Goal: Check status: Check status

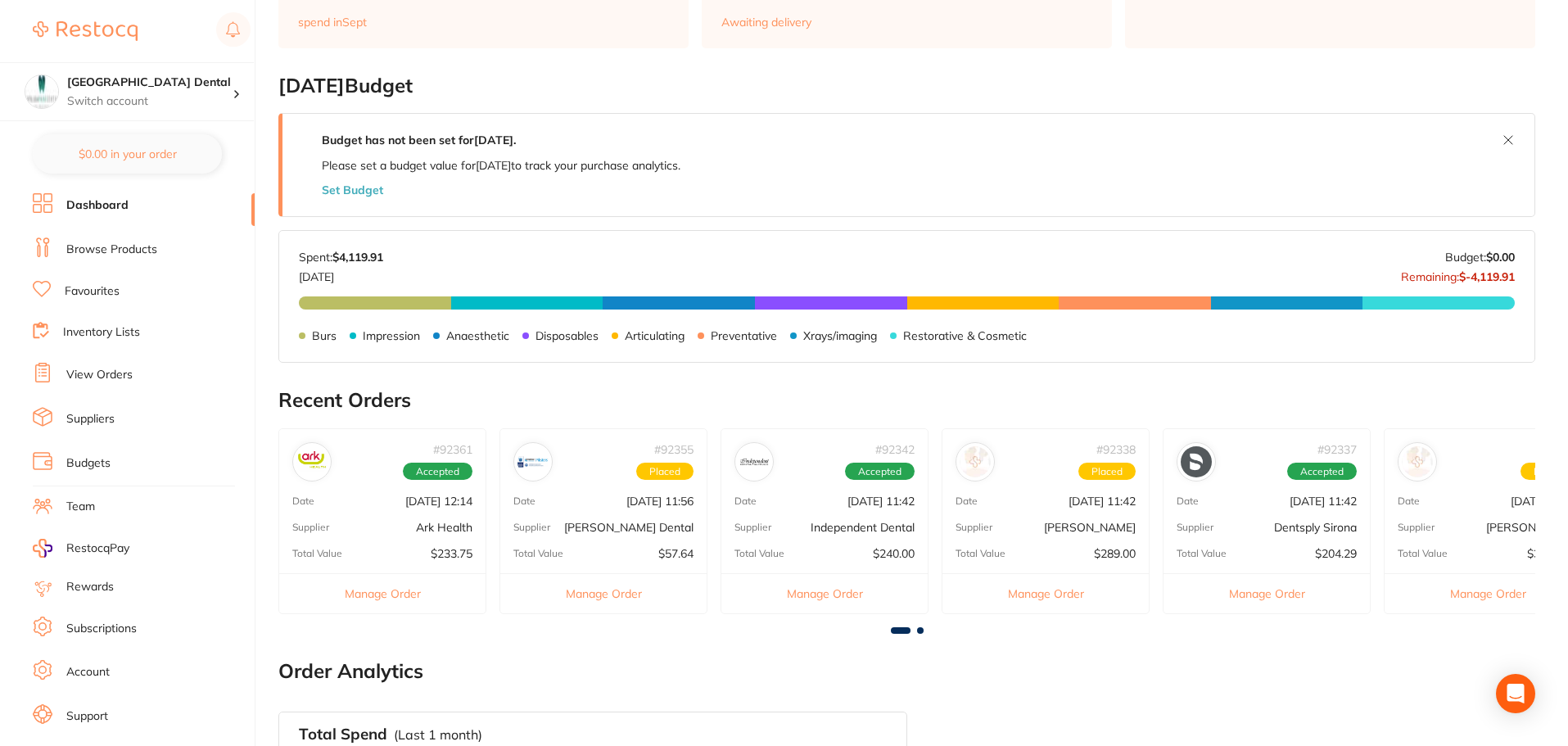
scroll to position [246, 0]
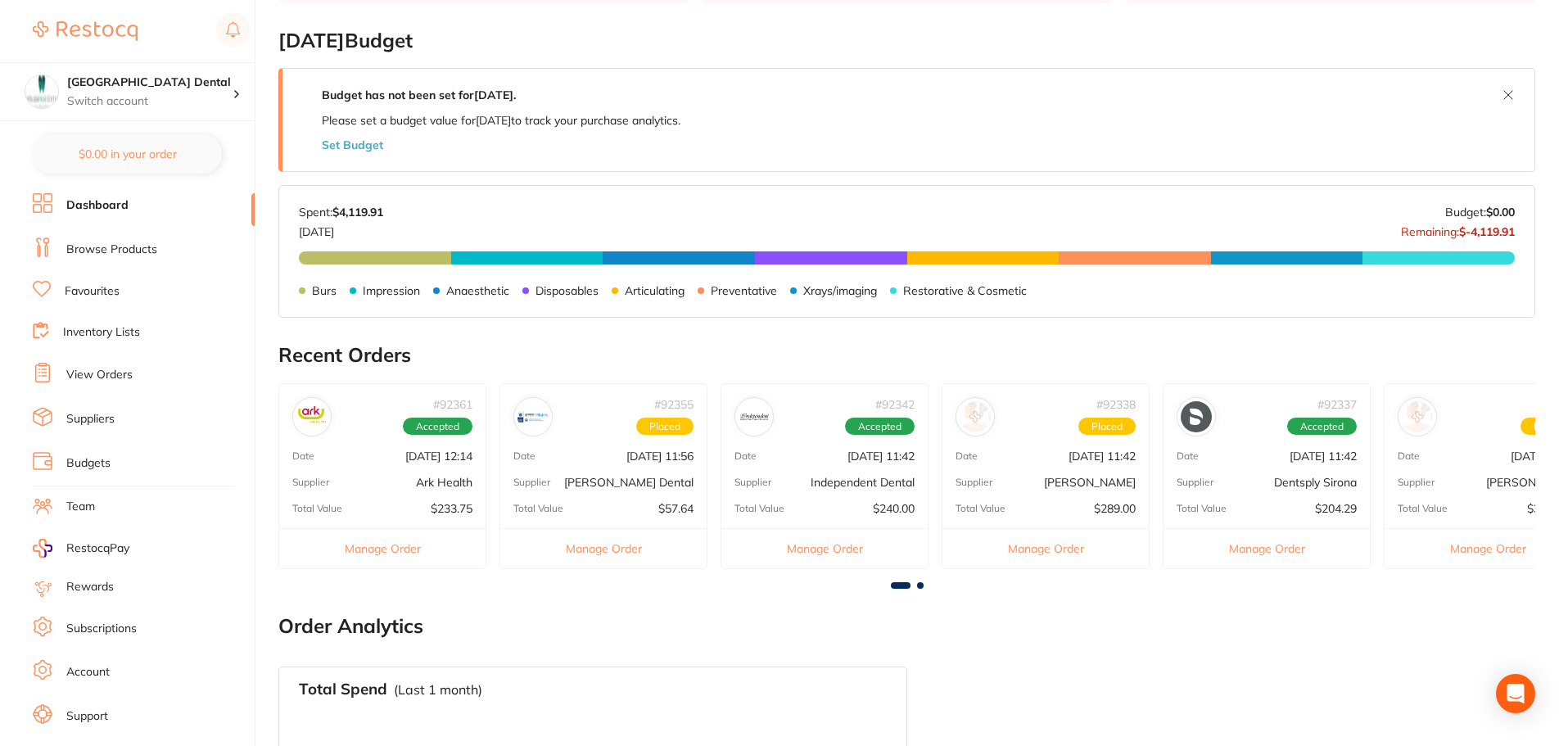
click at [386, 546] on button "Manage Order" at bounding box center [382, 549] width 206 height 41
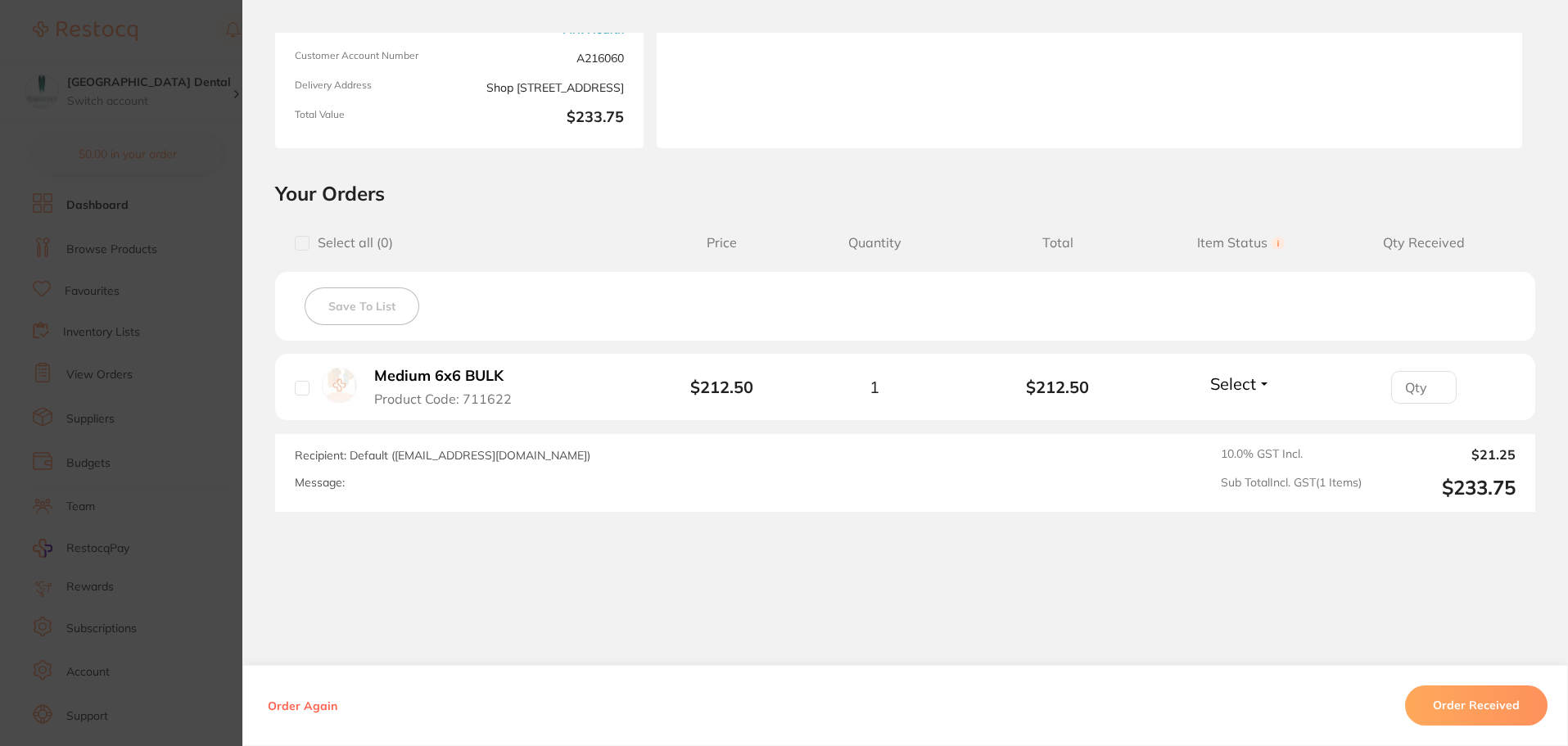
scroll to position [232, 0]
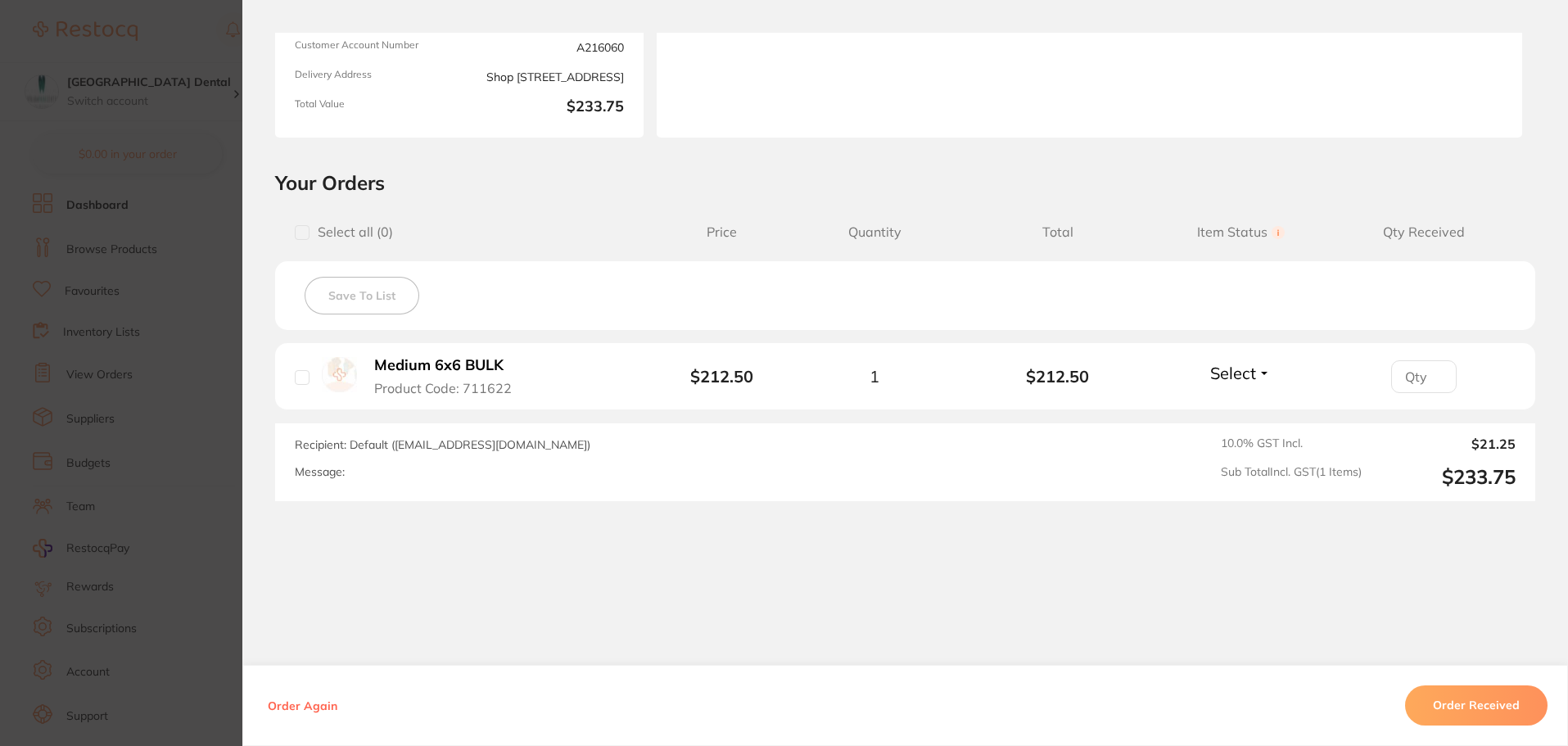
click at [1467, 702] on button "Order Received" at bounding box center [1476, 705] width 143 height 40
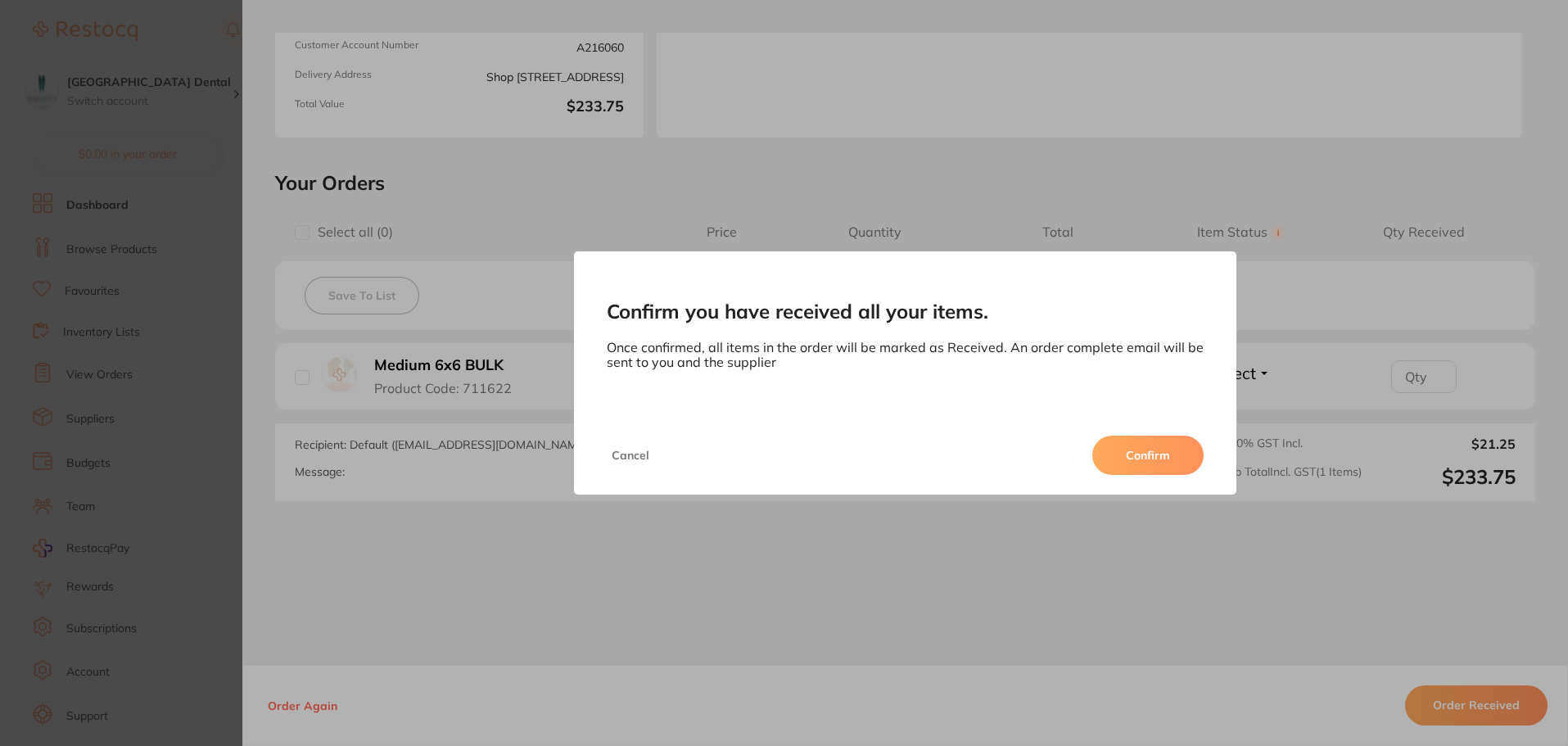
click at [1128, 450] on button "Confirm" at bounding box center [1148, 455] width 111 height 40
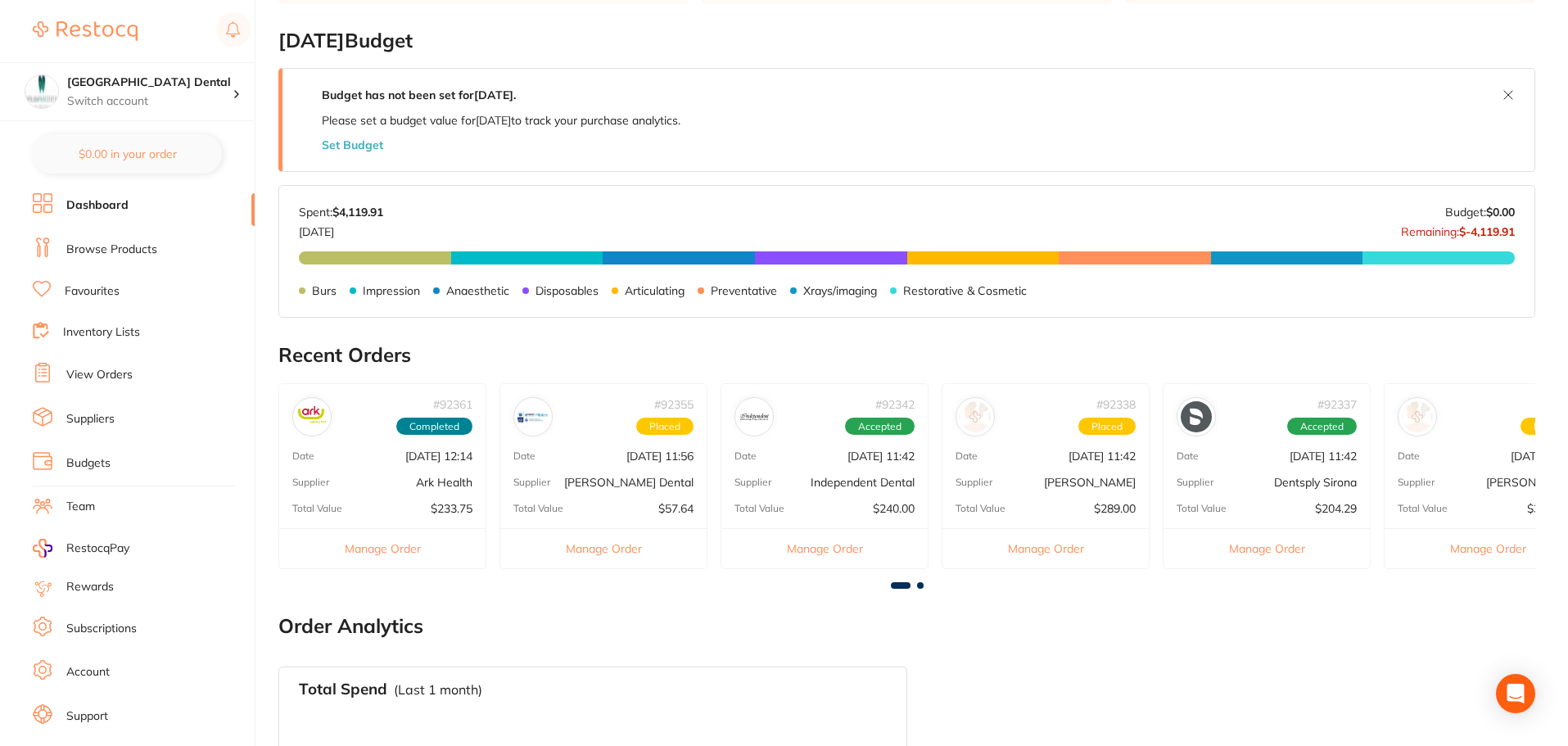
click at [823, 553] on button "Manage Order" at bounding box center [825, 549] width 206 height 41
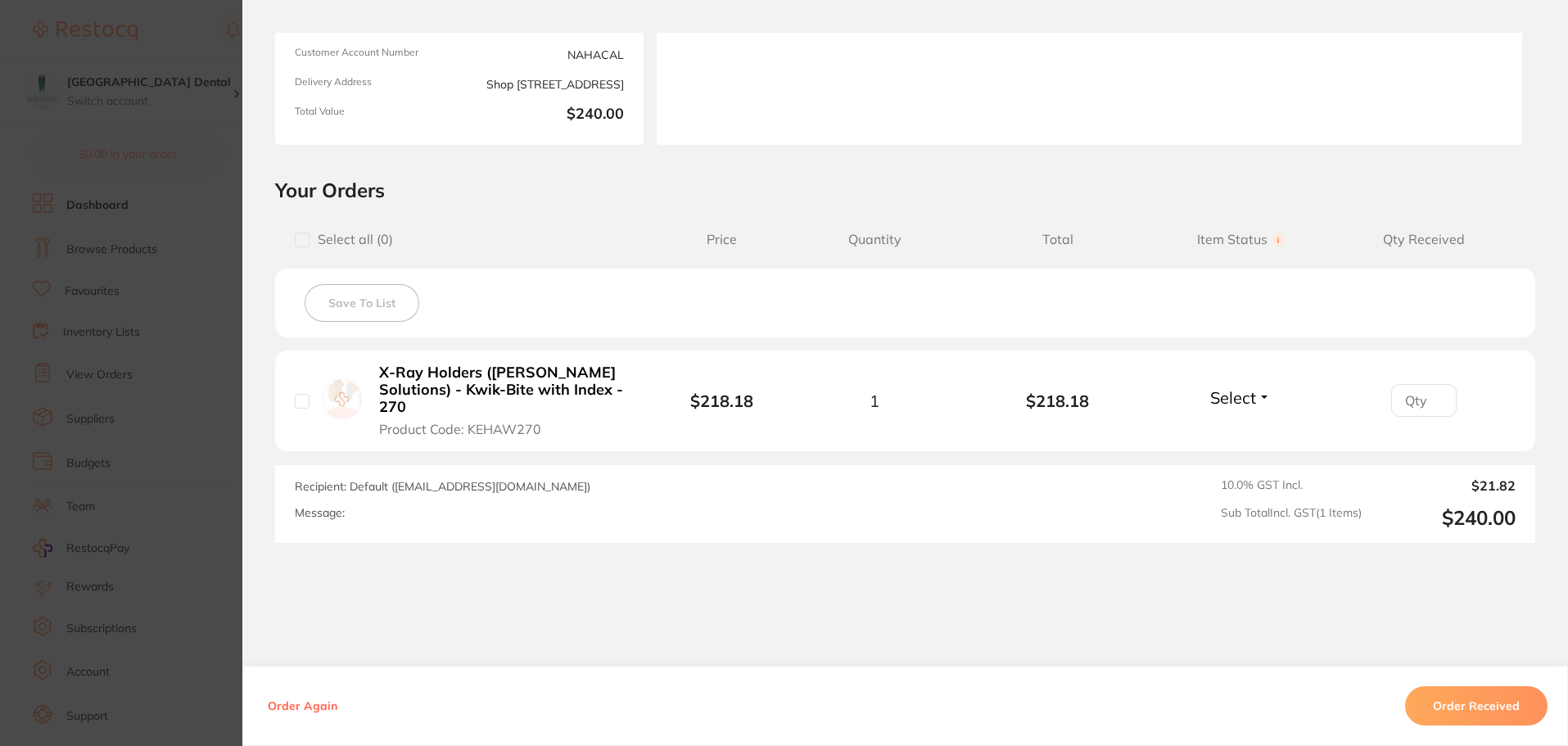
scroll to position [246, 0]
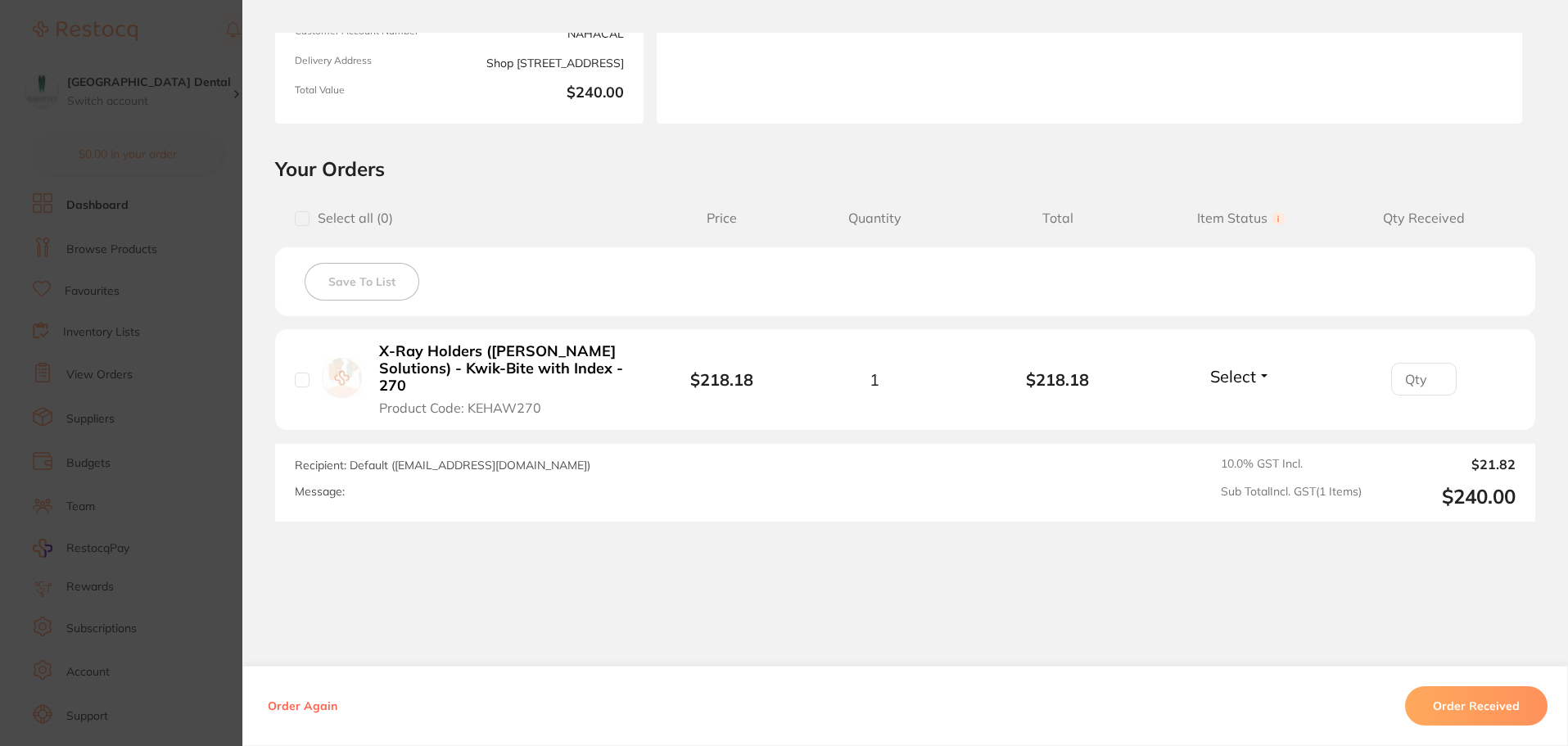
click at [1449, 707] on button "Order Received" at bounding box center [1476, 705] width 143 height 40
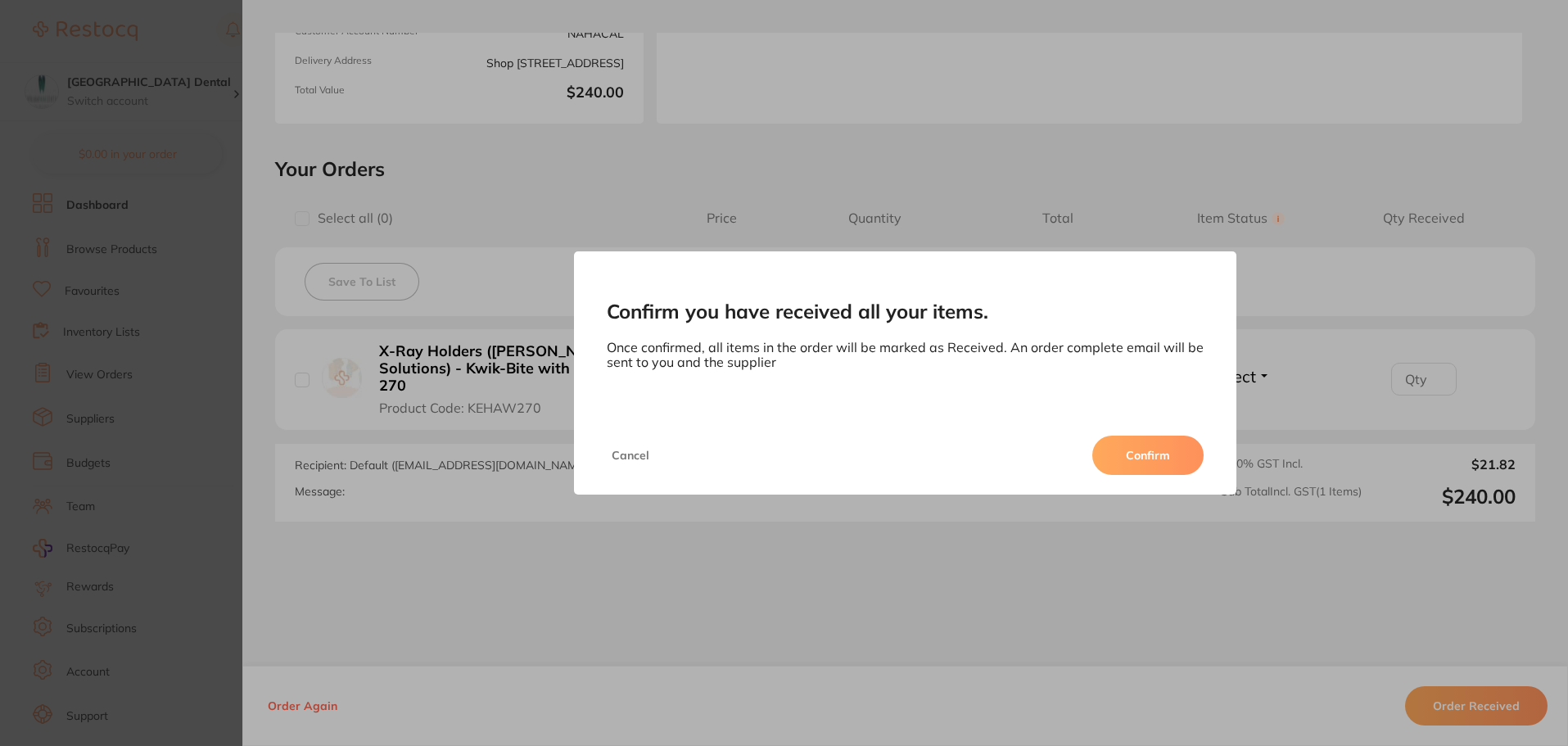
click at [1136, 463] on button "Confirm" at bounding box center [1148, 455] width 111 height 40
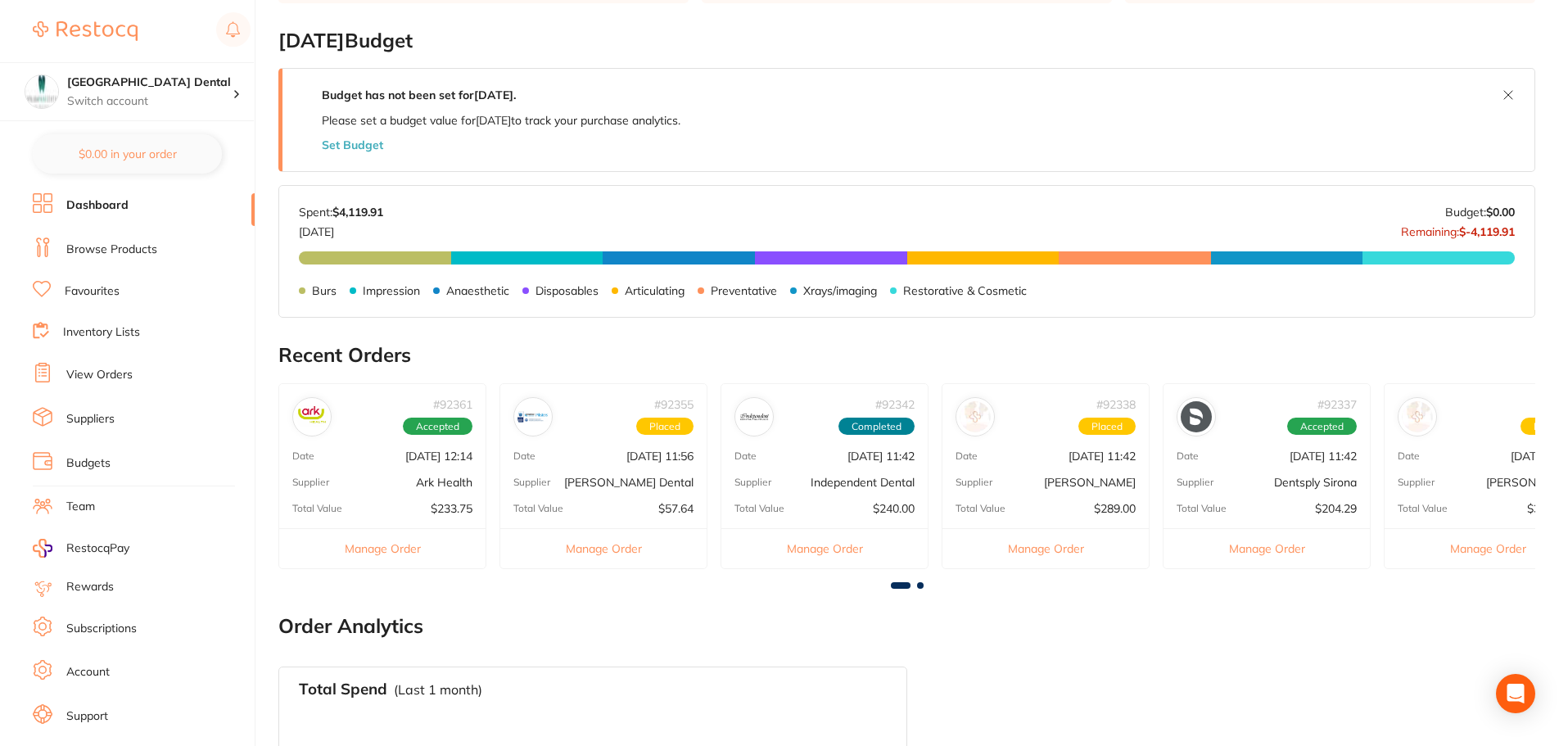
click at [1013, 543] on button "Manage Order" at bounding box center [1046, 549] width 206 height 41
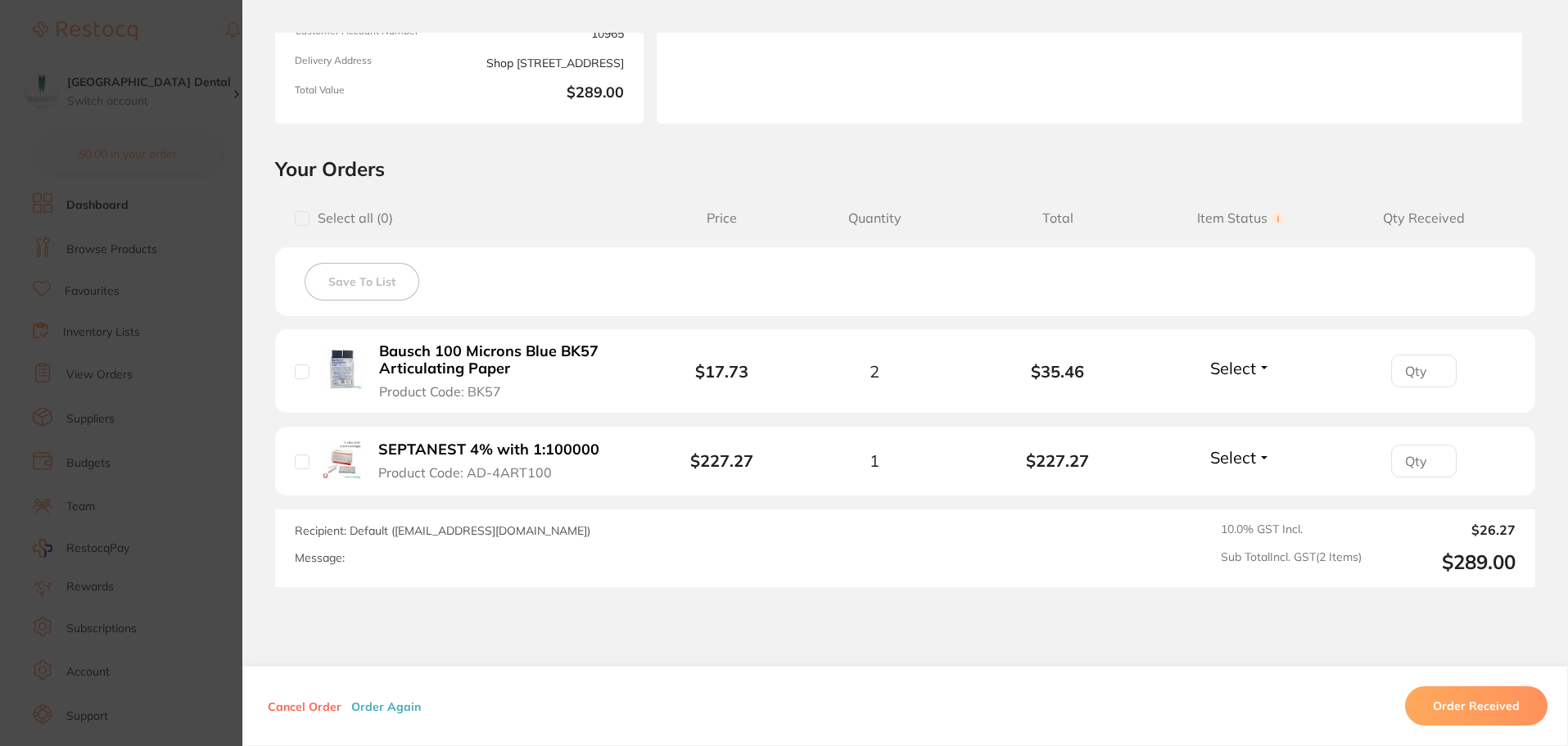
click at [1462, 702] on button "Order Received" at bounding box center [1476, 705] width 143 height 40
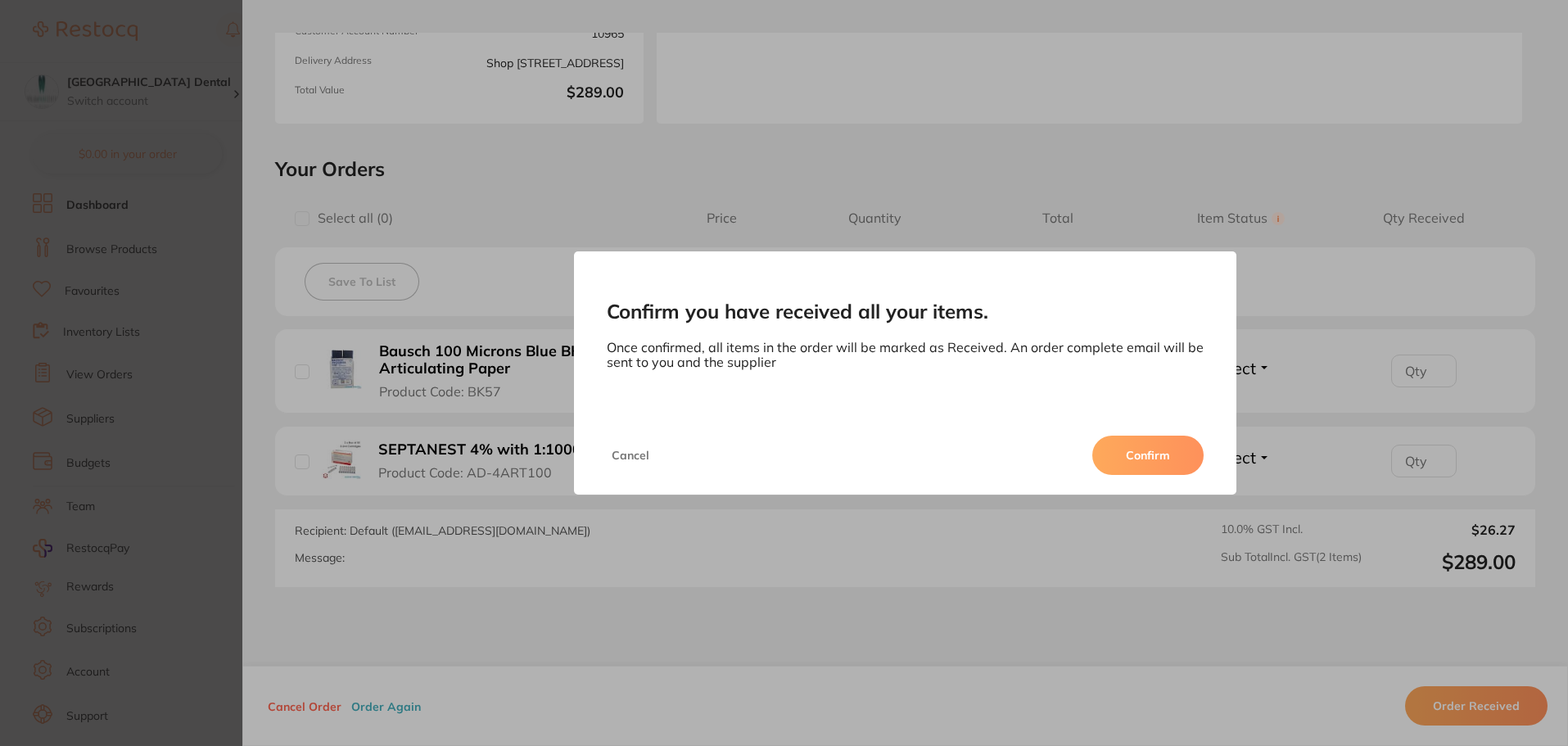
click at [1179, 468] on button "Confirm" at bounding box center [1148, 455] width 111 height 40
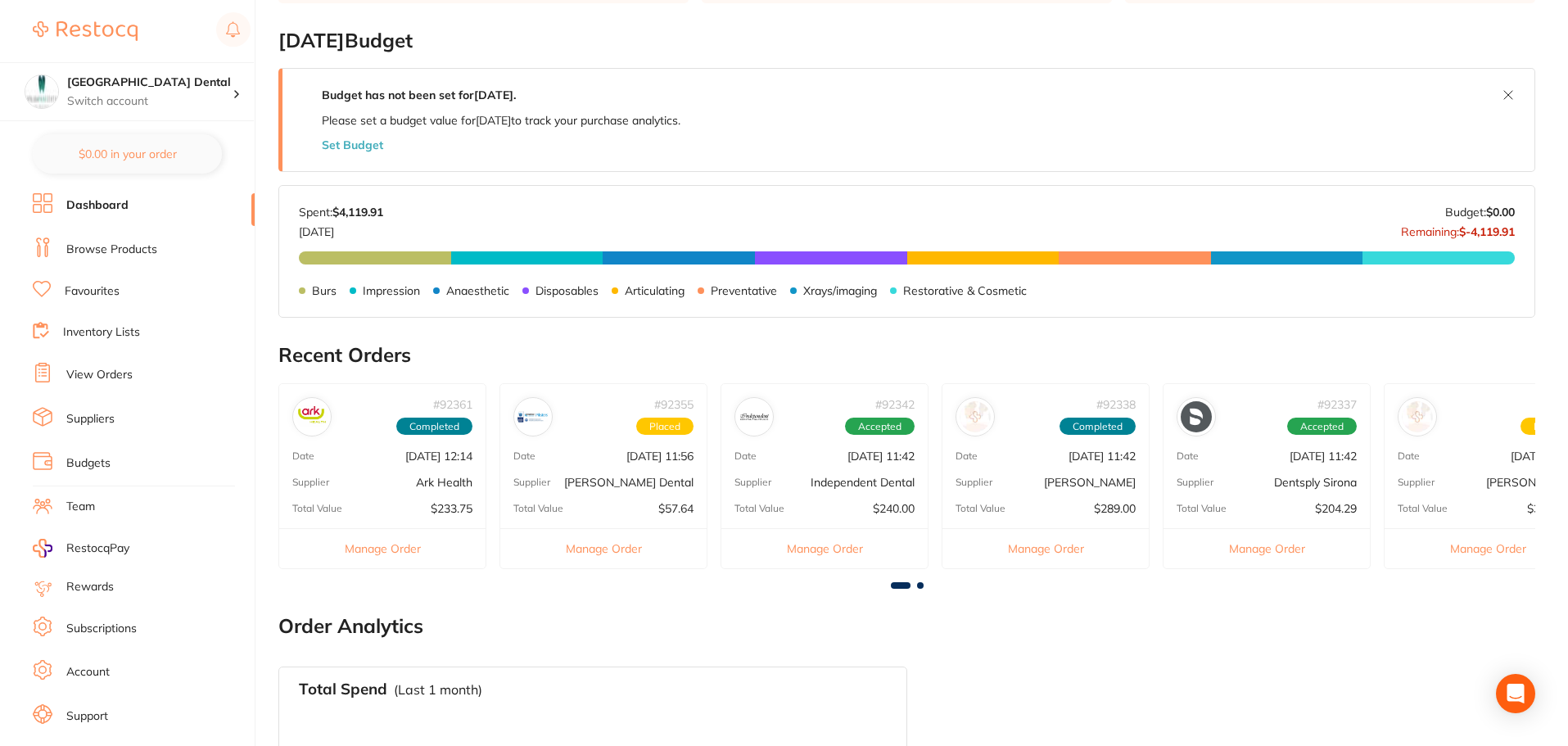
click at [1243, 547] on button "Manage Order" at bounding box center [1267, 549] width 206 height 41
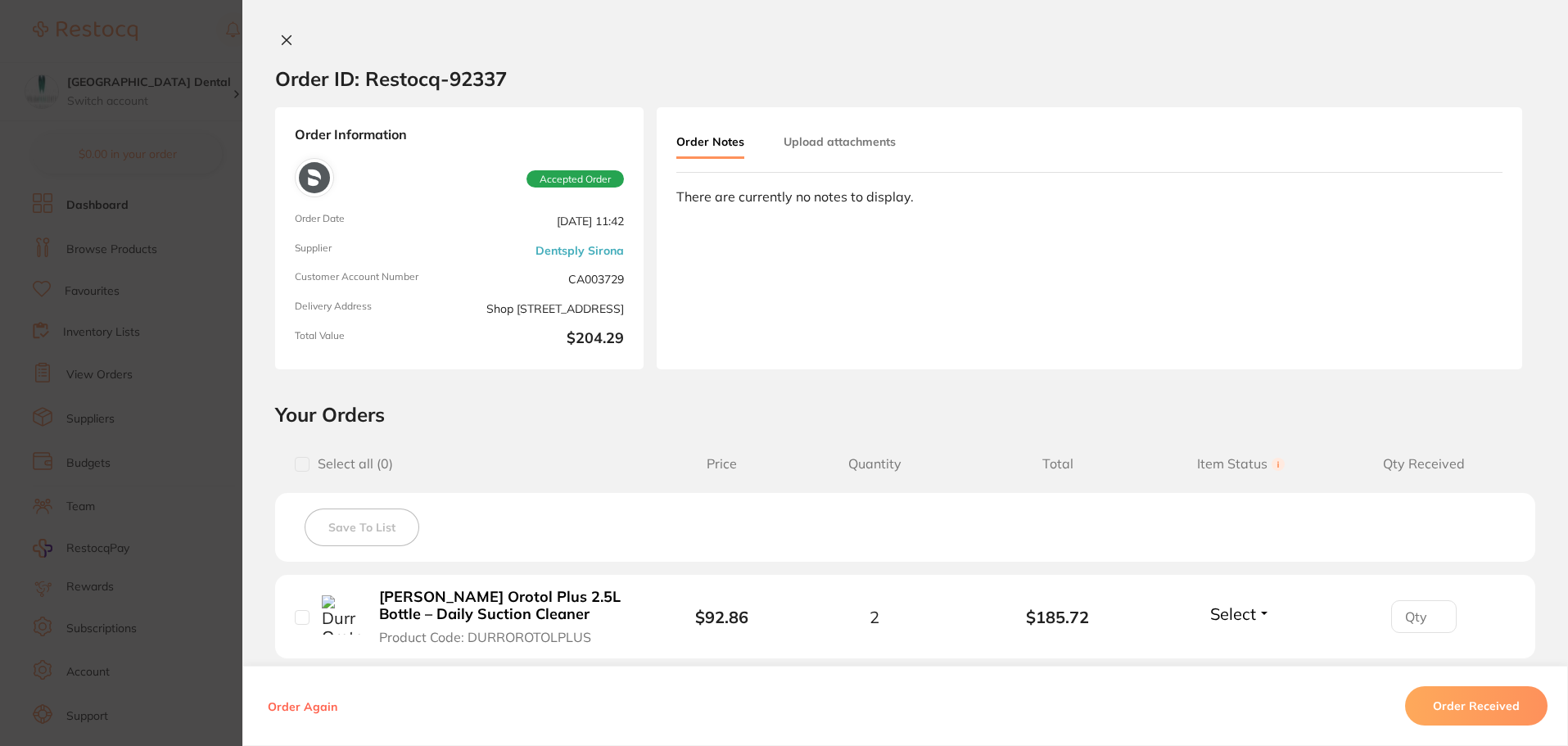
click at [285, 38] on icon at bounding box center [287, 41] width 9 height 9
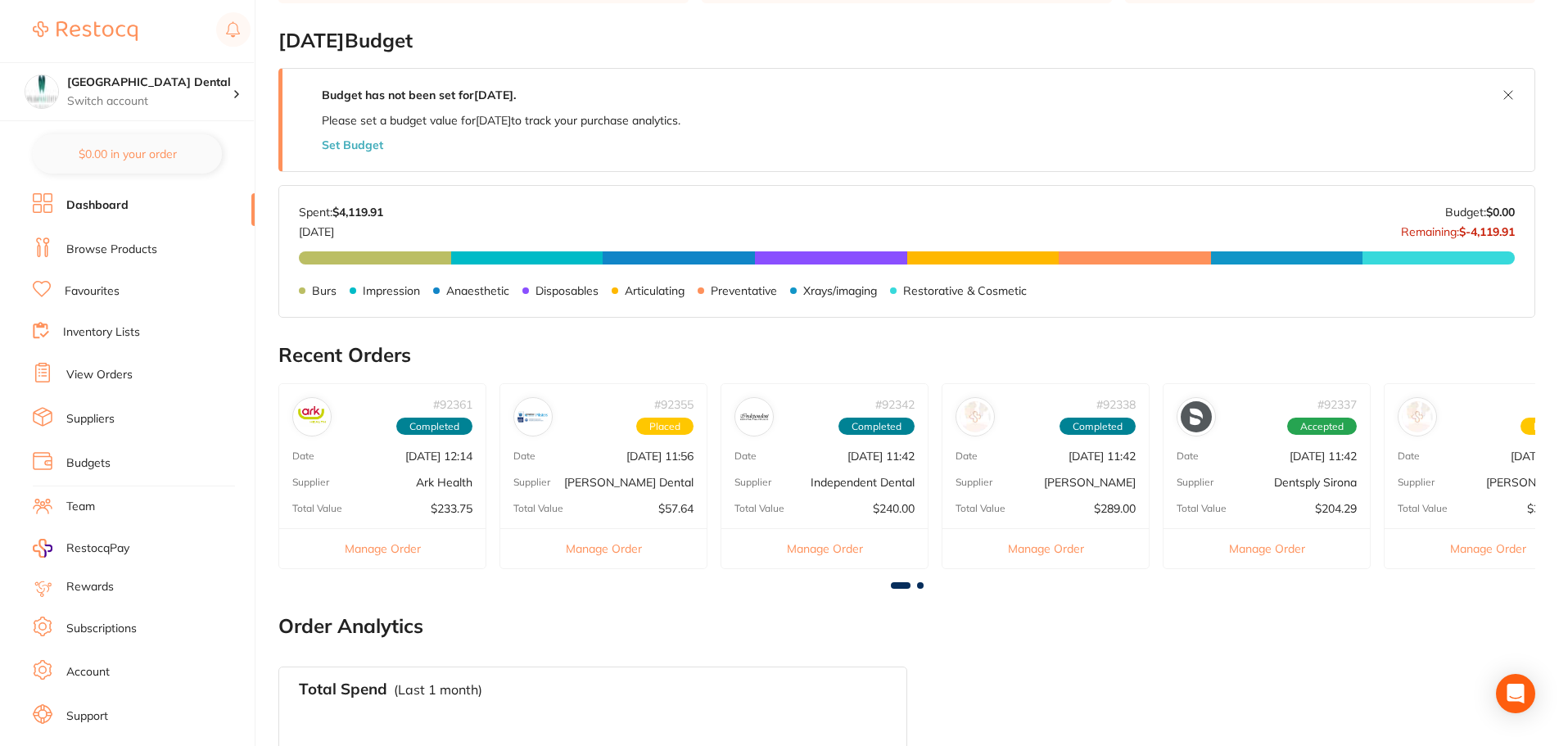
click at [1462, 549] on button "Manage Order" at bounding box center [1488, 549] width 206 height 41
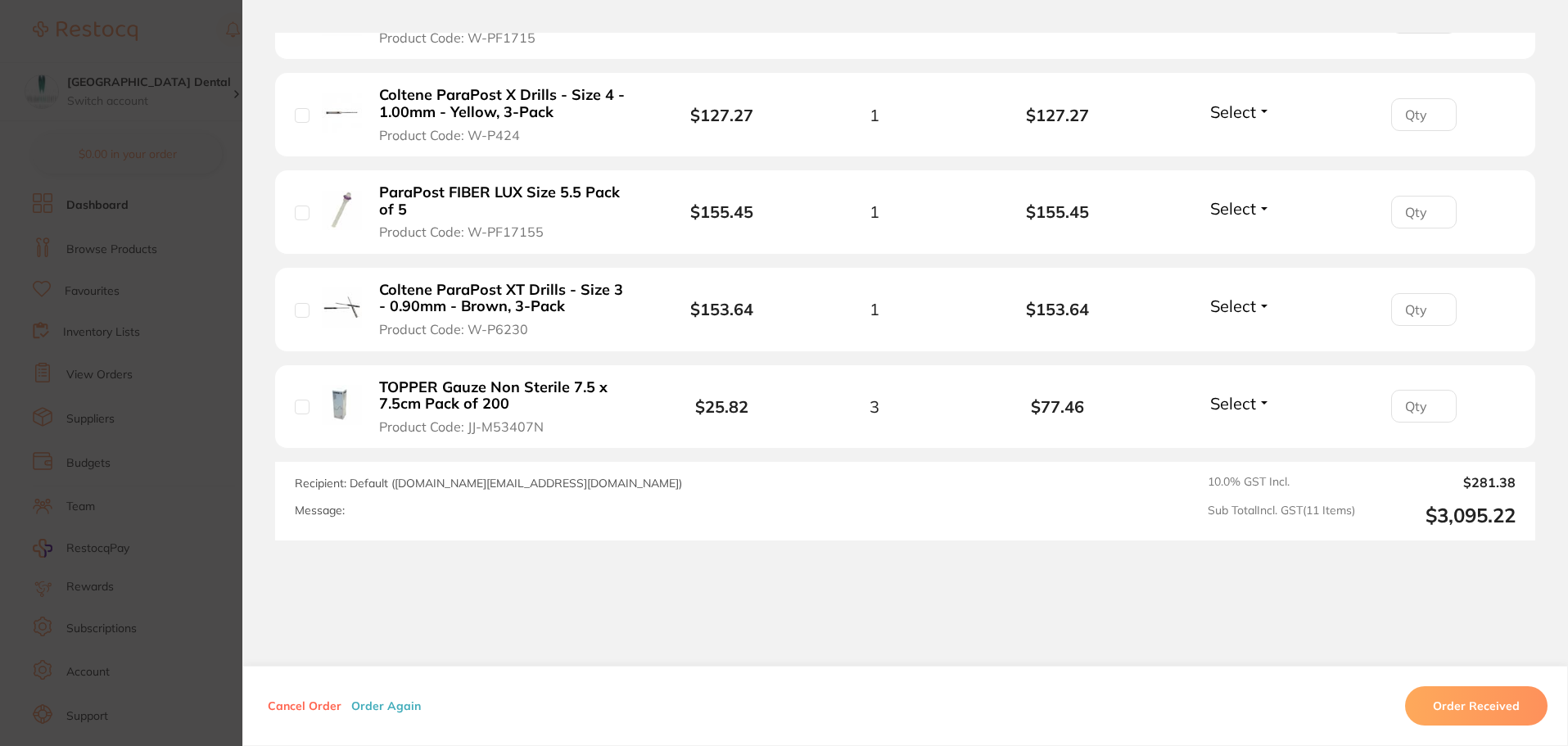
scroll to position [1221, 0]
